Goal: Navigation & Orientation: Find specific page/section

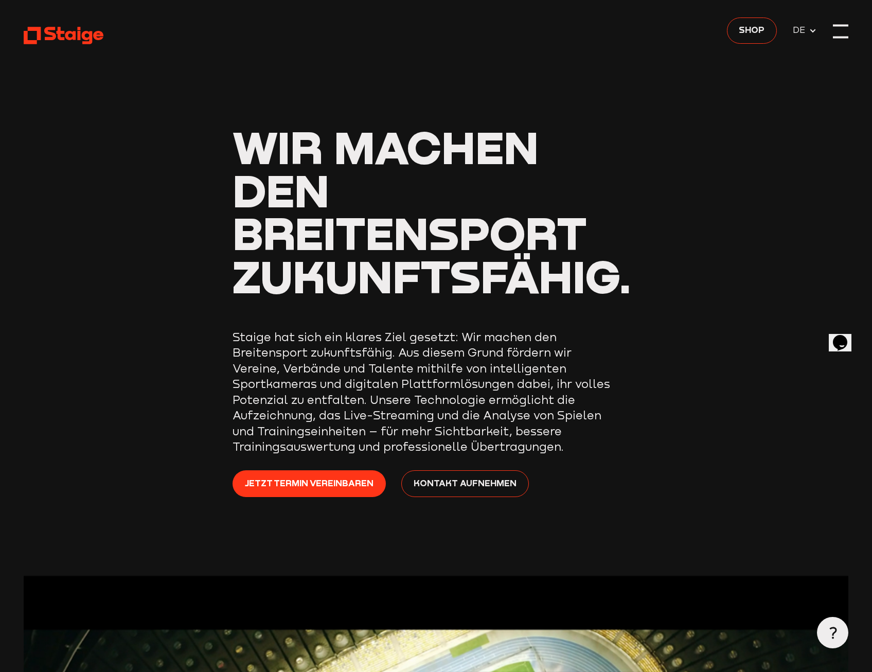
click at [836, 24] on div at bounding box center [840, 31] width 15 height 15
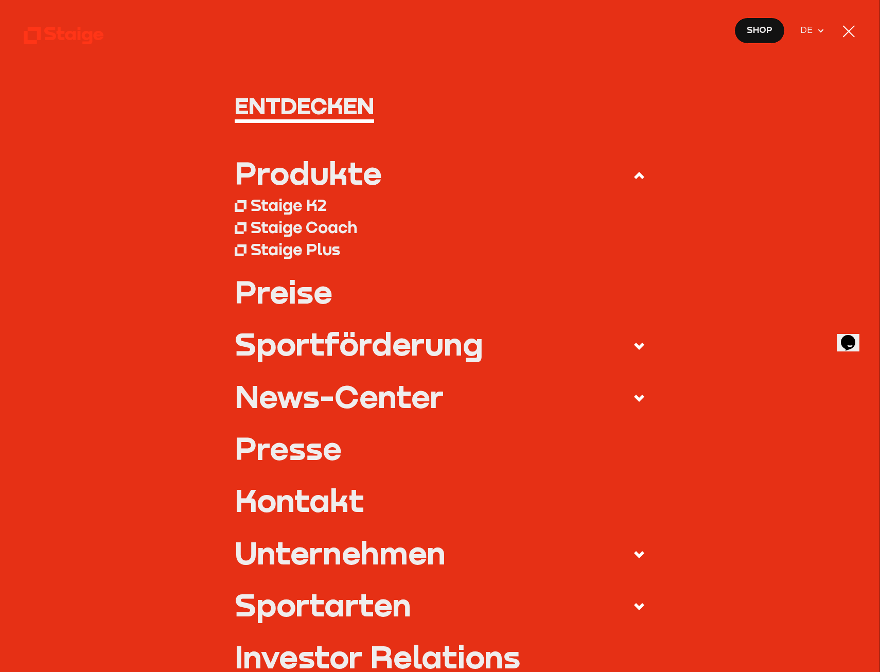
click at [277, 298] on link "Preise" at bounding box center [440, 291] width 411 height 31
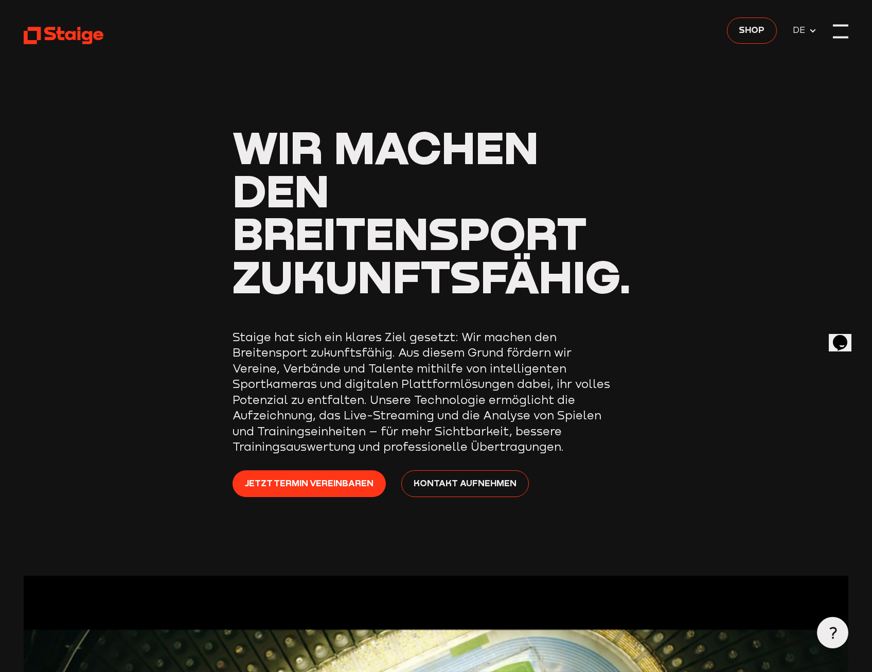
click at [837, 34] on div at bounding box center [840, 31] width 15 height 15
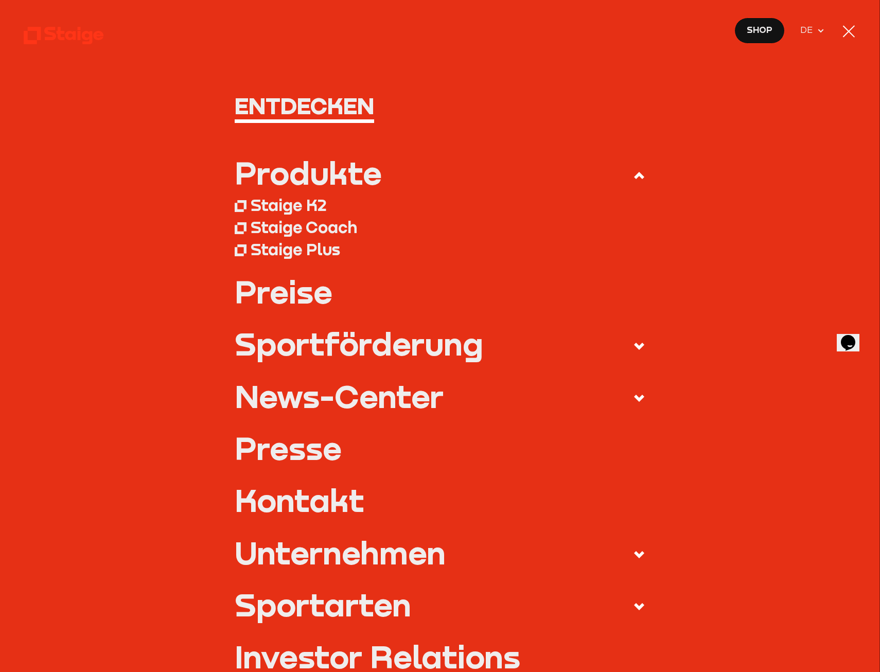
click at [308, 204] on div "Staige K2" at bounding box center [289, 205] width 76 height 20
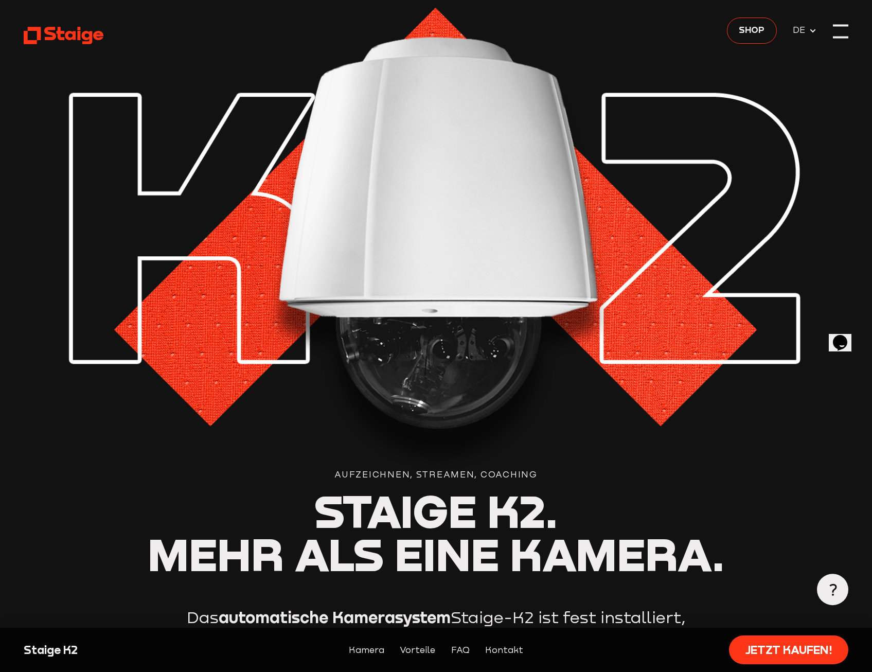
click at [837, 30] on div at bounding box center [840, 31] width 15 height 15
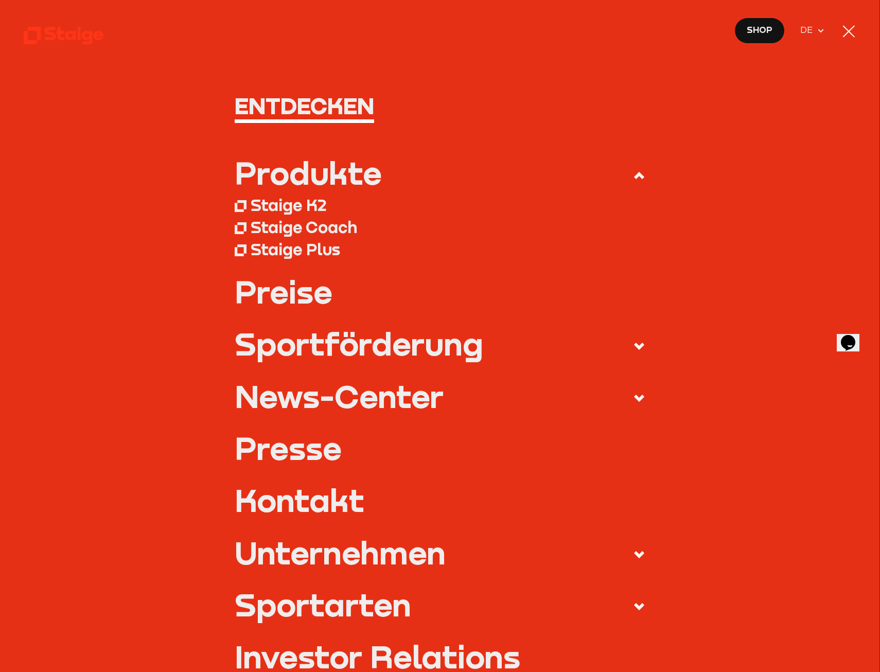
click at [306, 225] on div "Staige Coach" at bounding box center [304, 227] width 107 height 20
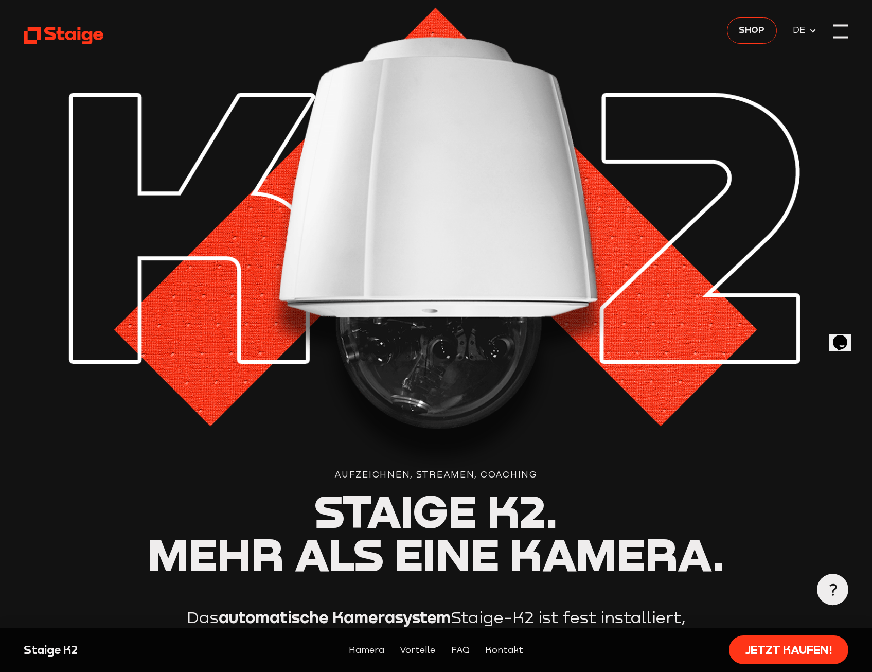
click at [840, 26] on div at bounding box center [840, 25] width 15 height 2
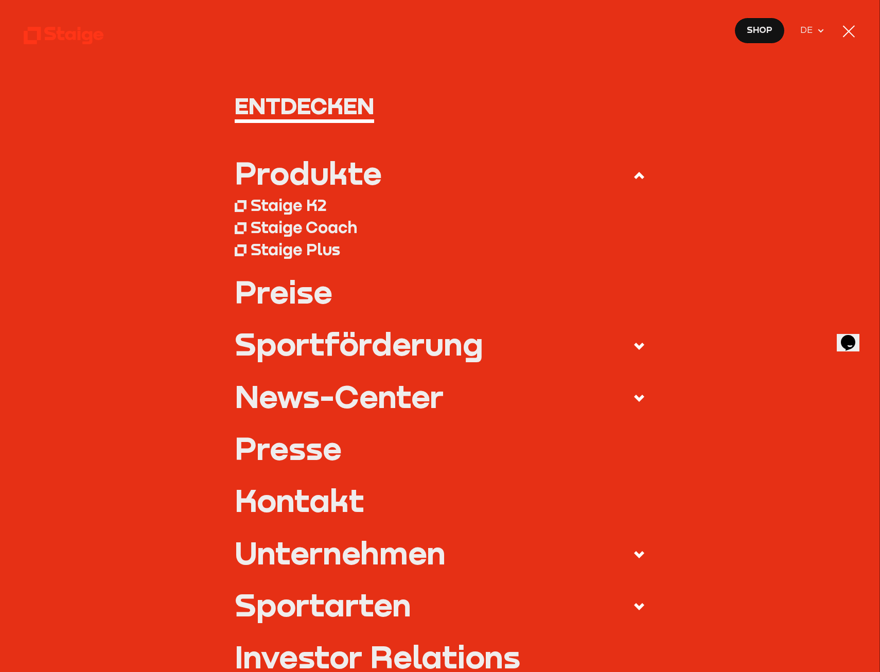
click at [636, 345] on use at bounding box center [639, 346] width 10 height 7
click at [0, 0] on input "Sportförderung" at bounding box center [0, 0] width 0 height 0
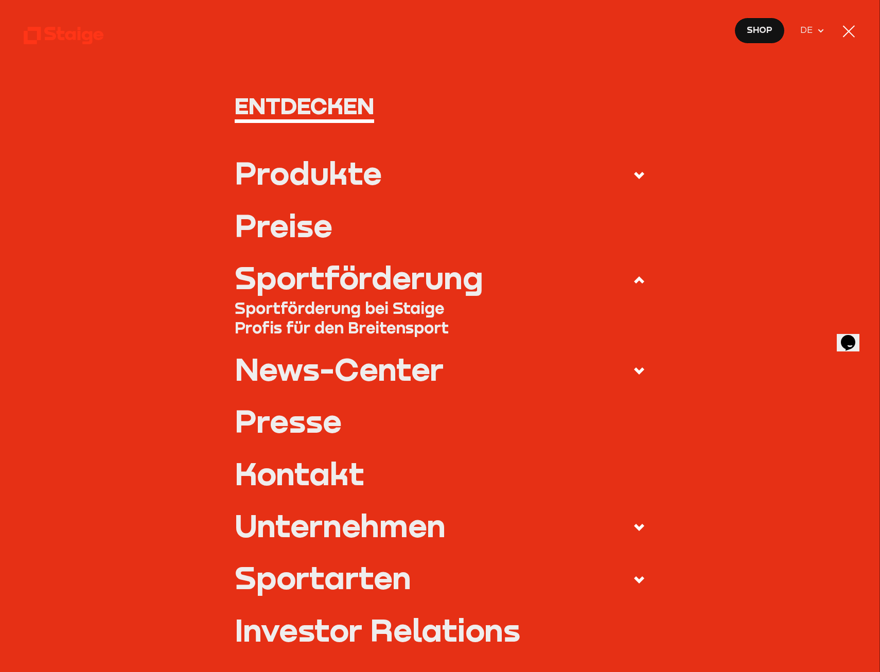
click at [302, 307] on link "Sportförderung bei Staige" at bounding box center [440, 308] width 411 height 20
